Goal: Information Seeking & Learning: Understand process/instructions

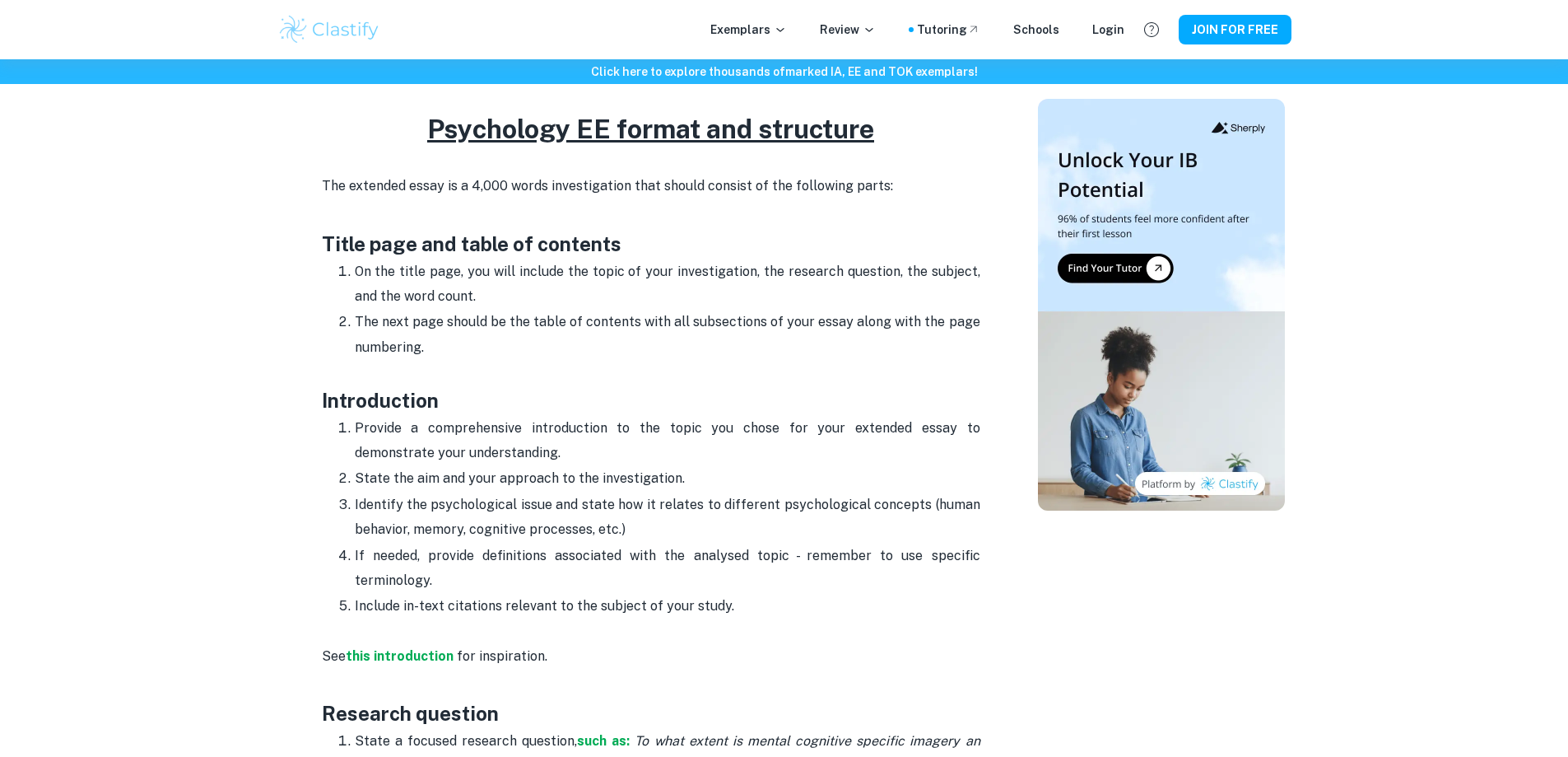
scroll to position [824, 0]
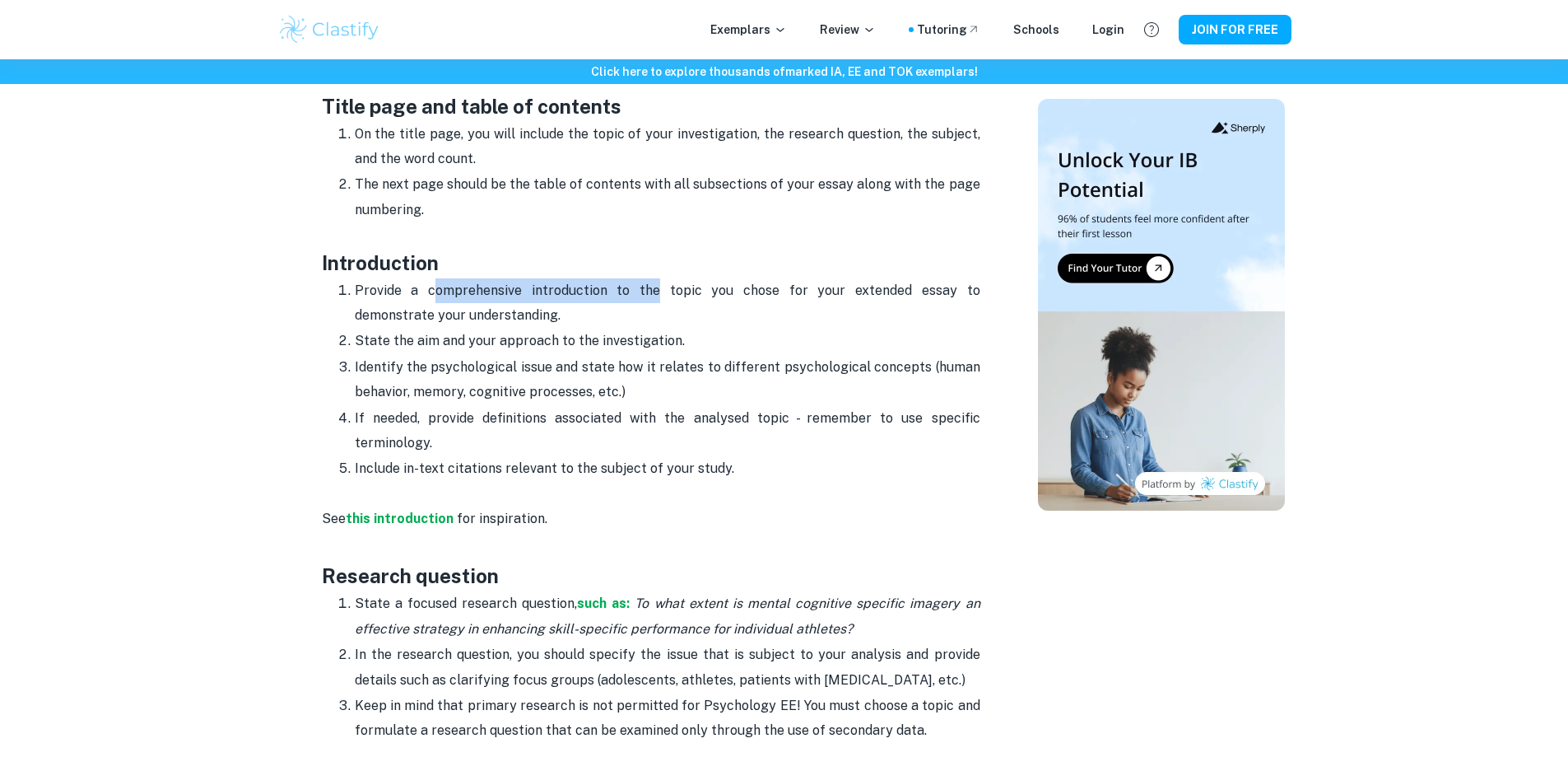
drag, startPoint x: 436, startPoint y: 290, endPoint x: 689, endPoint y: 294, distance: 253.0
click at [667, 298] on p "Provide a comprehensive introduction to the topic you chose for your extended e…" at bounding box center [667, 302] width 626 height 50
click at [705, 293] on p "Provide a comprehensive introduction to the topic you chose for your extended e…" at bounding box center [667, 302] width 626 height 50
drag, startPoint x: 404, startPoint y: 281, endPoint x: 572, endPoint y: 292, distance: 168.4
click at [572, 292] on p "Provide a comprehensive introduction to the topic you chose for your extended e…" at bounding box center [667, 302] width 626 height 50
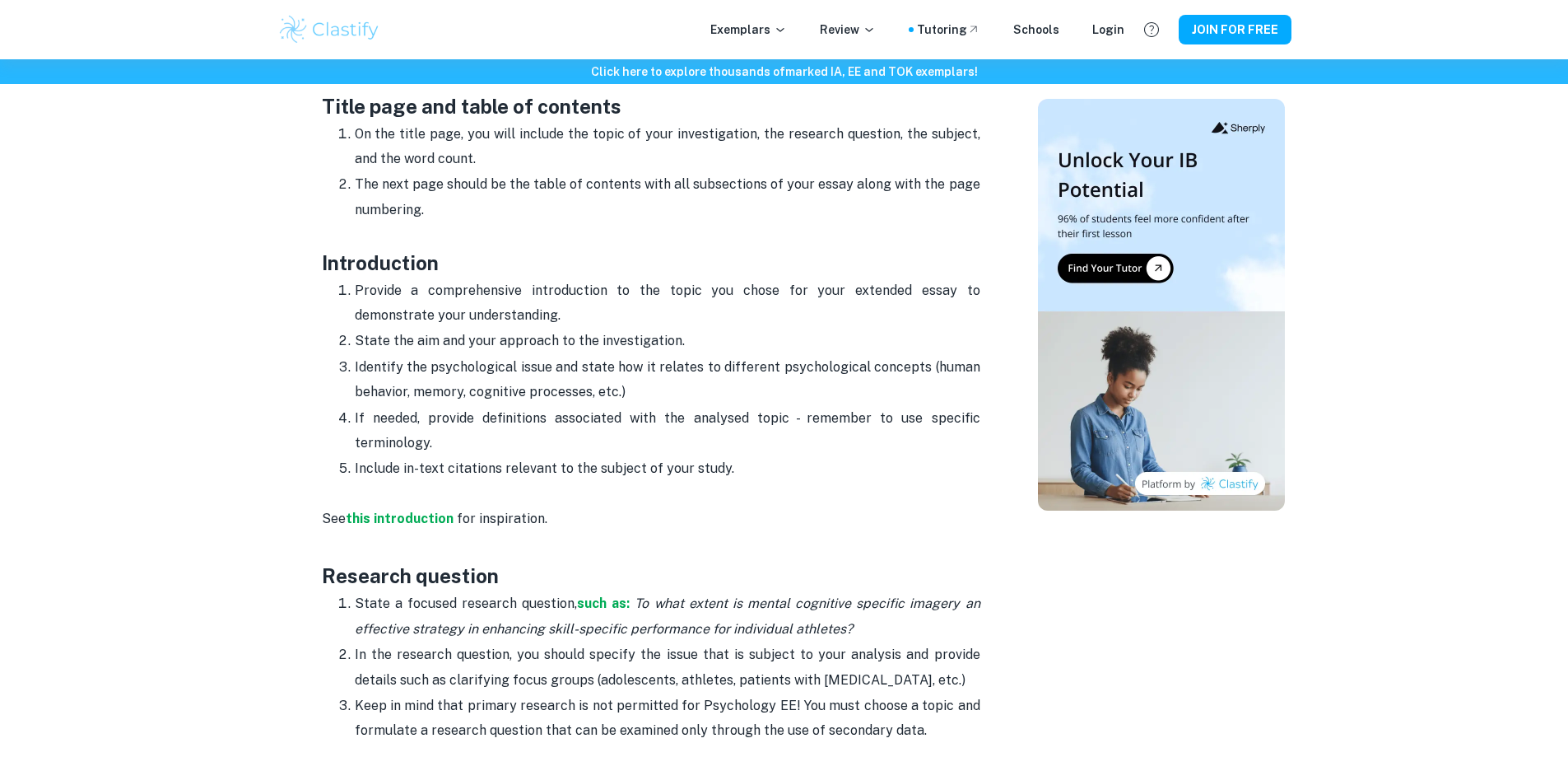
drag, startPoint x: 607, startPoint y: 289, endPoint x: 627, endPoint y: 289, distance: 20.0
click at [608, 289] on p "Provide a comprehensive introduction to the topic you chose for your extended e…" at bounding box center [667, 302] width 626 height 50
drag, startPoint x: 347, startPoint y: 308, endPoint x: 535, endPoint y: 318, distance: 188.3
click at [512, 318] on ol "Provide a comprehensive introduction to the topic you chose for your extended e…" at bounding box center [651, 379] width 659 height 204
click at [542, 318] on p "Provide a comprehensive introduction to the topic you chose for your extended e…" at bounding box center [667, 302] width 626 height 50
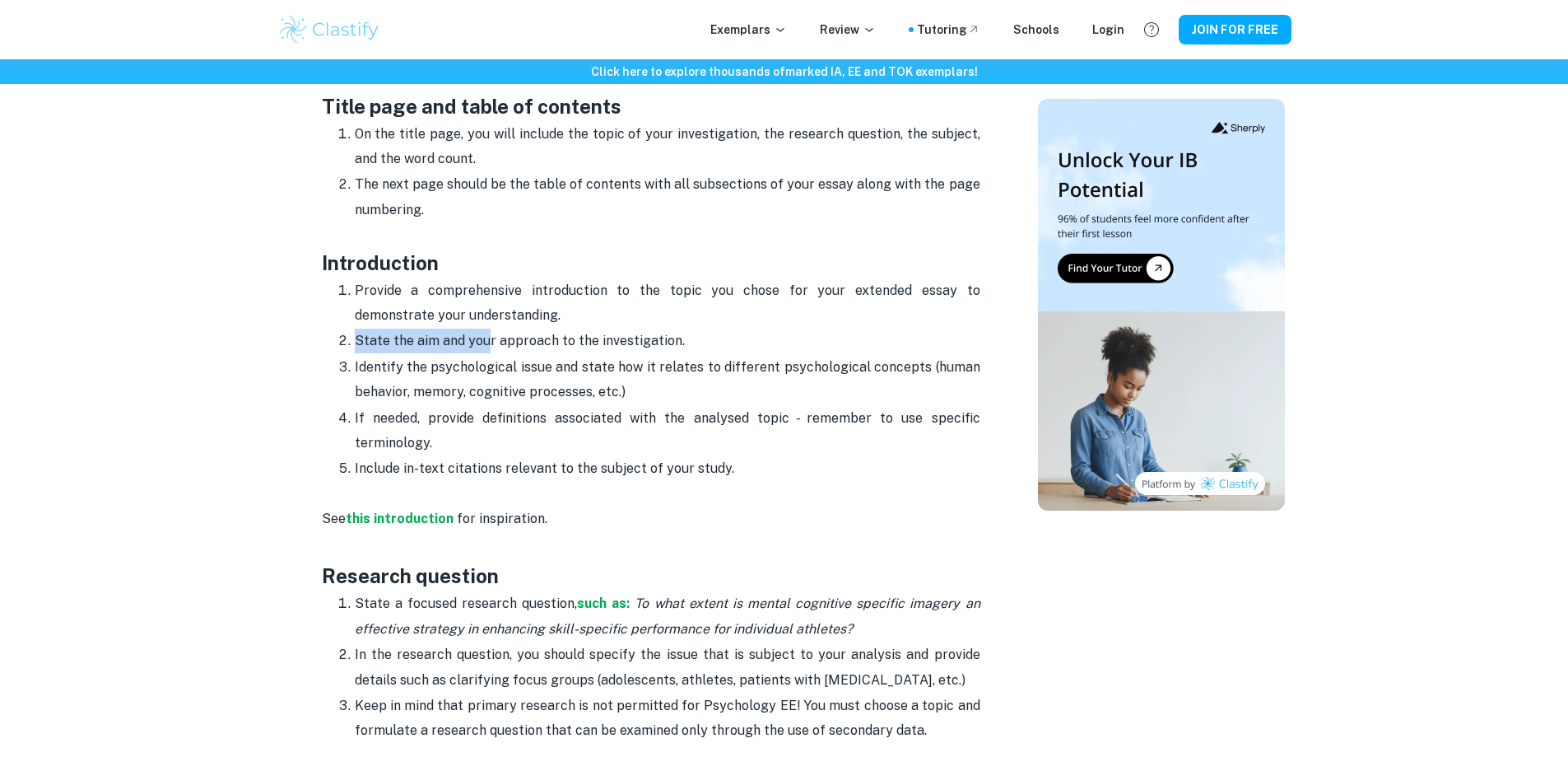
drag, startPoint x: 339, startPoint y: 339, endPoint x: 564, endPoint y: 346, distance: 225.1
click at [528, 346] on li "State the aim and your approach to the investigation." at bounding box center [667, 340] width 626 height 25
click at [666, 346] on p "State the aim and your approach to the investigation." at bounding box center [667, 340] width 626 height 25
drag, startPoint x: 664, startPoint y: 340, endPoint x: 444, endPoint y: 330, distance: 220.2
click at [444, 330] on p "State the aim and your approach to the investigation." at bounding box center [667, 340] width 626 height 25
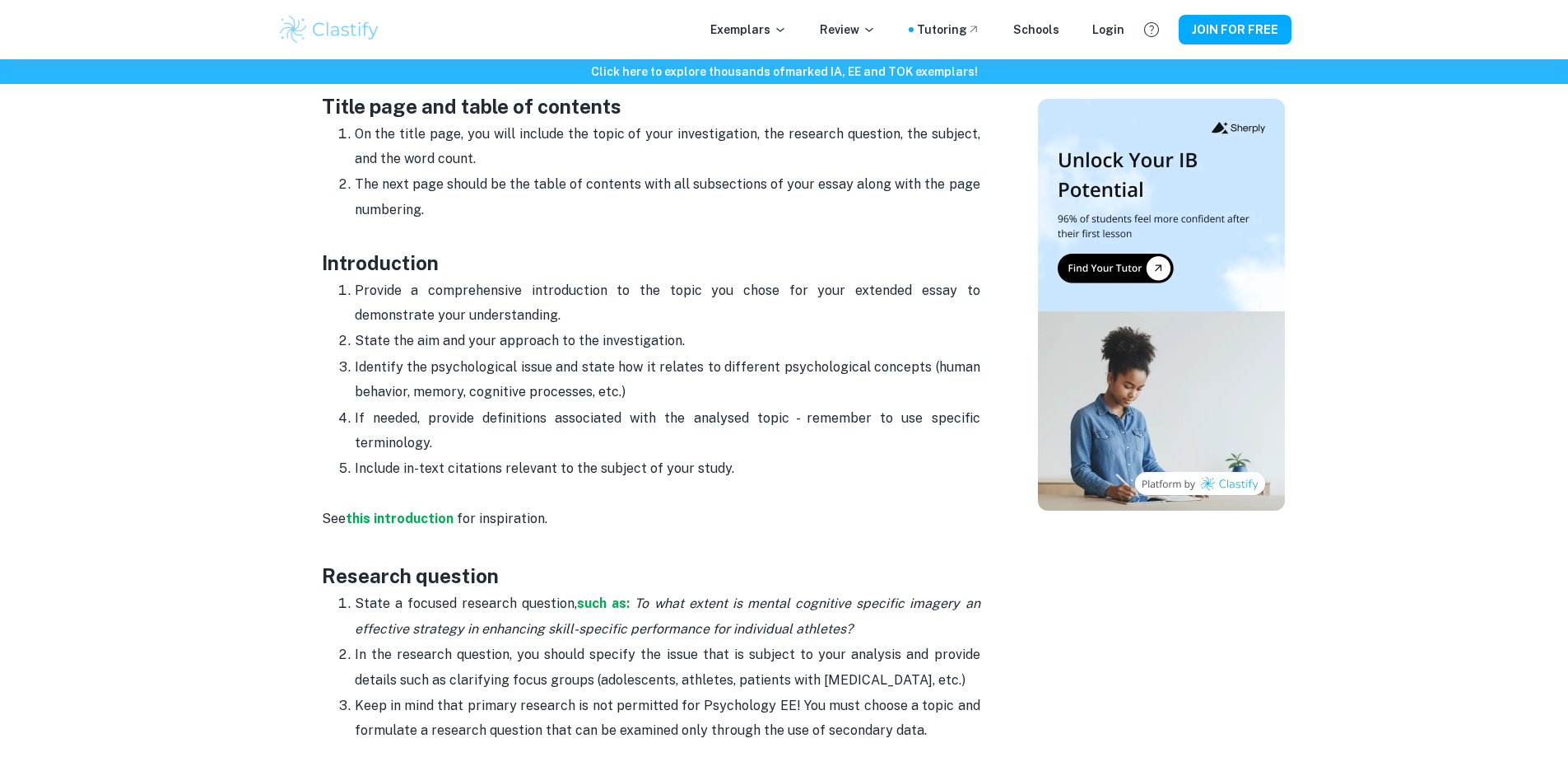
click at [485, 330] on p "State the aim and your approach to the investigation." at bounding box center [667, 340] width 626 height 25
